Goal: Information Seeking & Learning: Learn about a topic

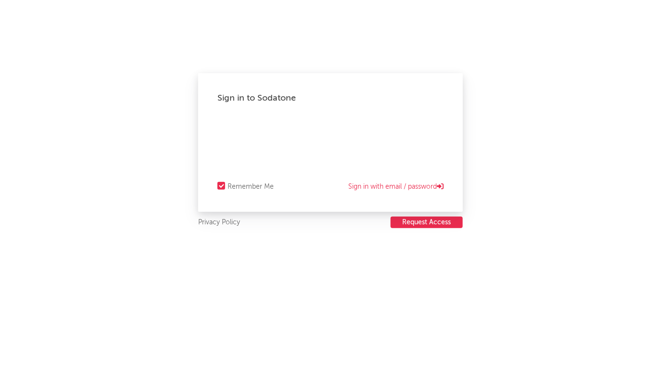
select select "recorded_music"
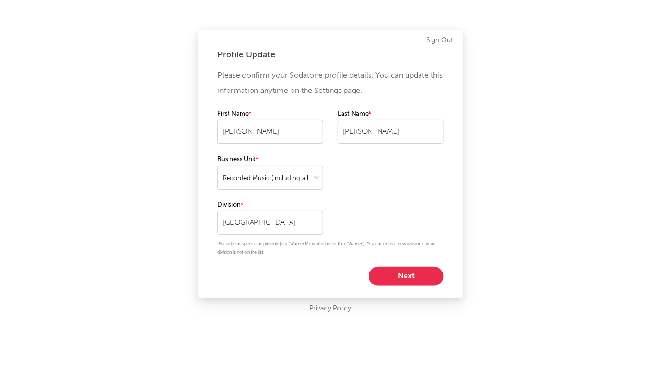
click at [401, 286] on div "Profile Update Please confirm your Sodatone profile details. You can update thi…" at bounding box center [330, 164] width 265 height 268
click at [401, 275] on button "Next" at bounding box center [406, 276] width 75 height 19
select select "exec"
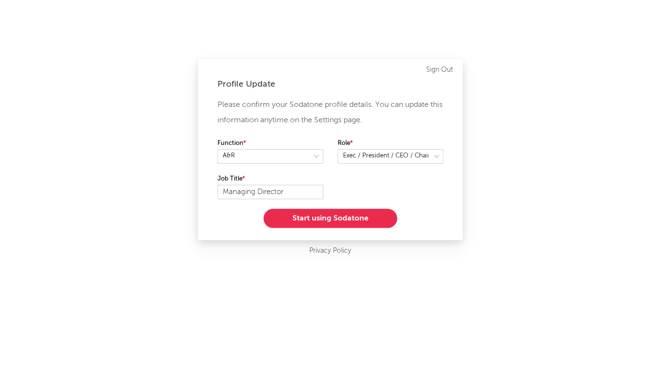
click at [360, 219] on button "Start using Sodatone" at bounding box center [331, 218] width 134 height 19
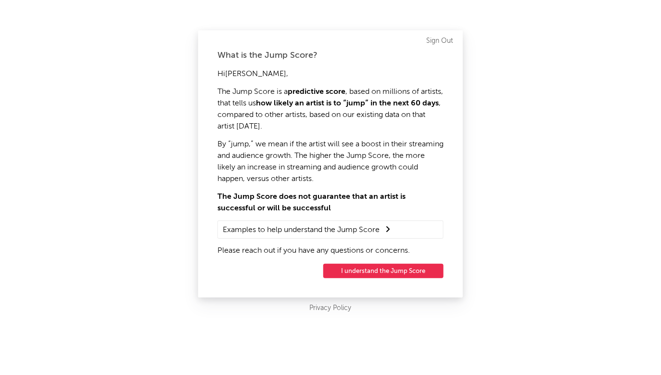
click at [393, 271] on button "I understand the Jump Score" at bounding box center [383, 271] width 120 height 14
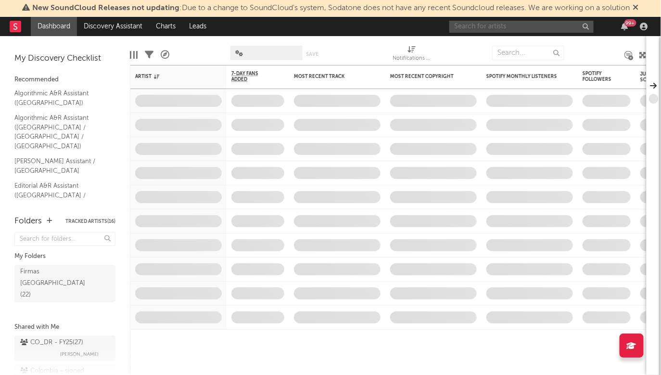
click at [485, 26] on input "text" at bounding box center [522, 27] width 144 height 12
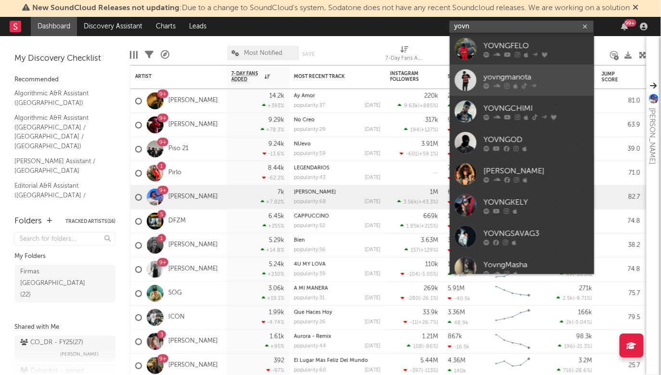
type input "yovn"
click at [469, 88] on div at bounding box center [466, 80] width 22 height 22
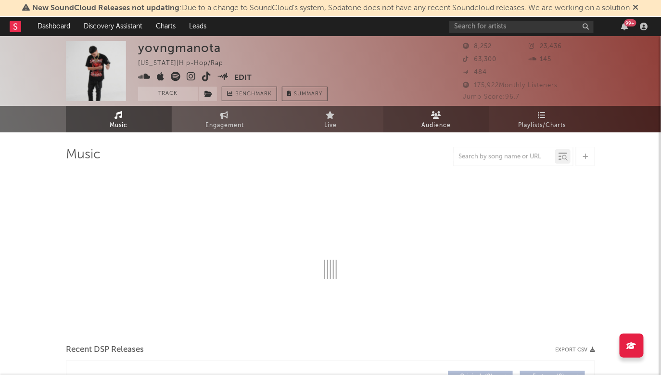
select select "1w"
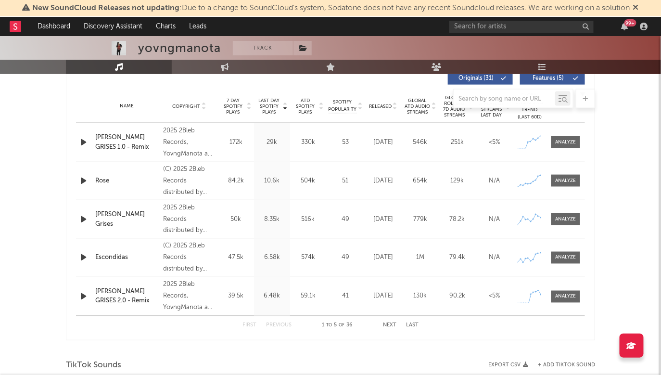
scroll to position [375, 0]
click at [142, 142] on div "[PERSON_NAME] GRISES 1.0 - Remix" at bounding box center [126, 141] width 63 height 19
drag, startPoint x: 561, startPoint y: 142, endPoint x: 561, endPoint y: 151, distance: 9.2
click at [561, 142] on div at bounding box center [566, 141] width 21 height 7
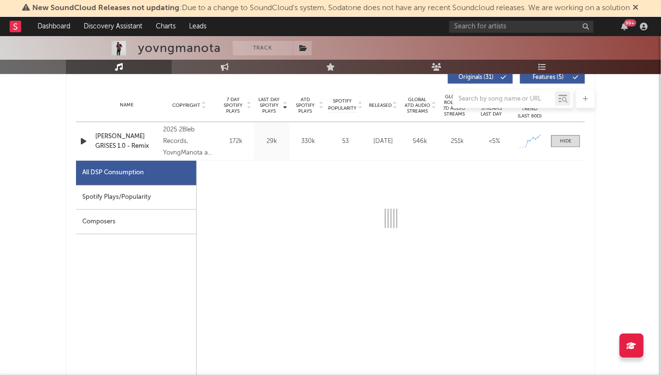
select select "1w"
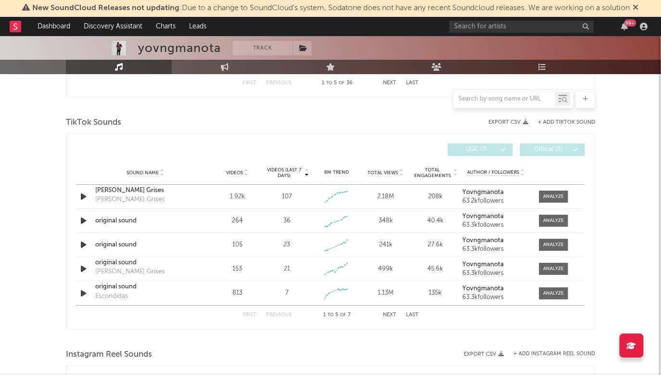
scroll to position [1097, 0]
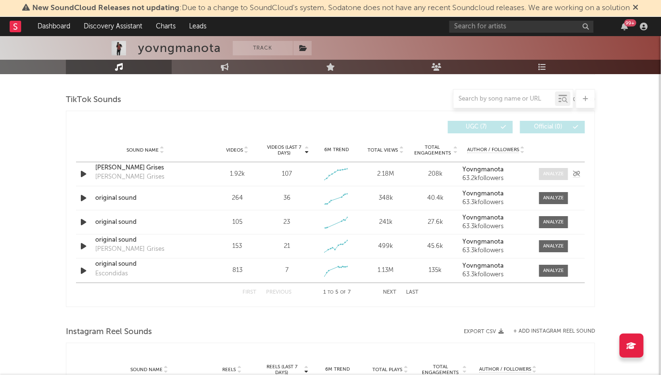
click at [559, 172] on div at bounding box center [554, 173] width 21 height 7
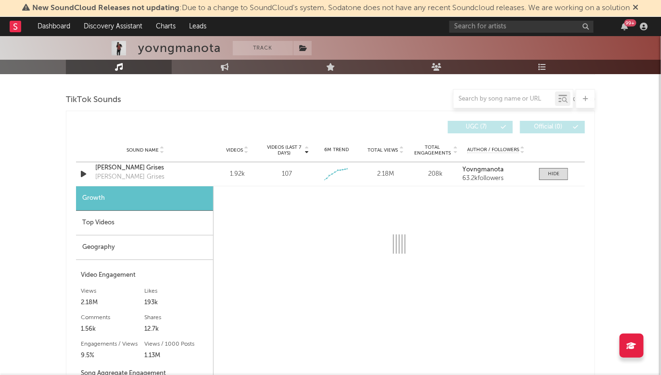
select select "1w"
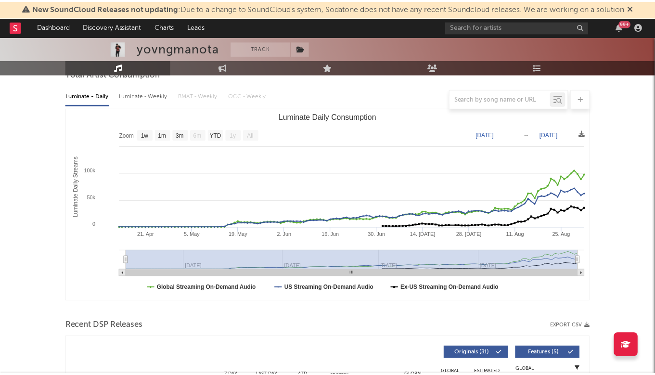
scroll to position [0, 0]
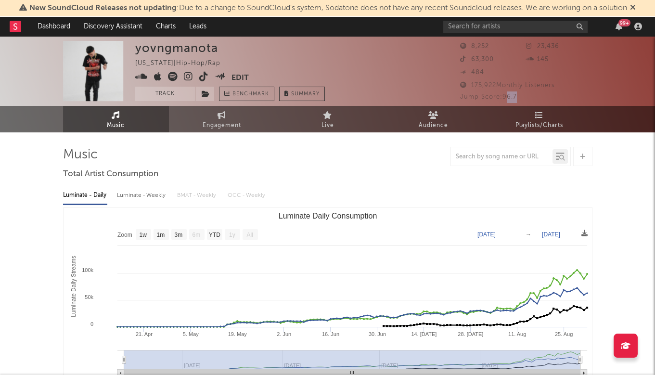
drag, startPoint x: 506, startPoint y: 97, endPoint x: 520, endPoint y: 97, distance: 13.5
click at [520, 97] on div "Jump Score: 96.7" at bounding box center [526, 97] width 132 height 12
click at [586, 183] on div "Luminate - Daily Luminate - Weekly BMAT - Weekly OCC - Weekly Zoom 1w 1m 3m 6m …" at bounding box center [327, 292] width 529 height 221
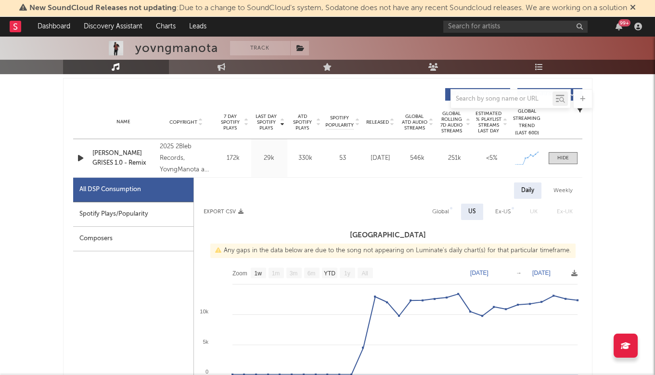
scroll to position [400, 0]
